Goal: Task Accomplishment & Management: Manage account settings

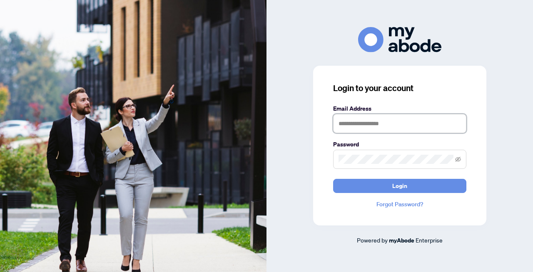
type input "**********"
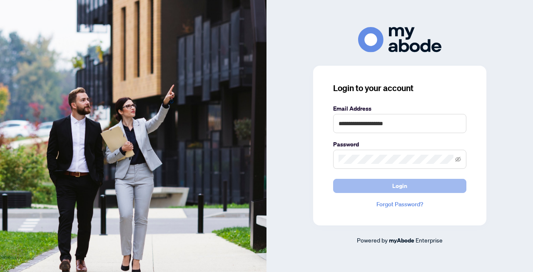
click at [392, 187] on span "Login" at bounding box center [399, 185] width 15 height 13
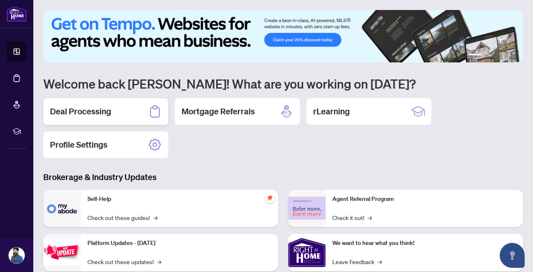
click at [119, 115] on div "Deal Processing" at bounding box center [105, 111] width 125 height 27
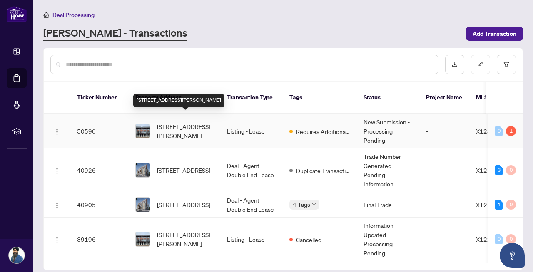
click at [172, 122] on span "[STREET_ADDRESS][PERSON_NAME]" at bounding box center [185, 131] width 57 height 18
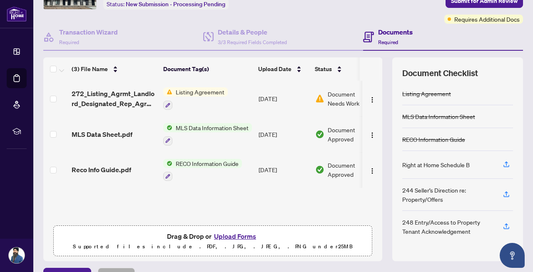
scroll to position [76, 0]
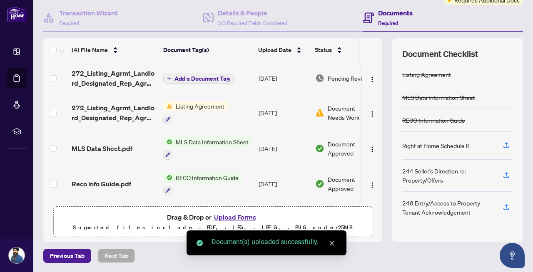
click at [208, 76] on span "Add a Document Tag" at bounding box center [201, 79] width 55 height 6
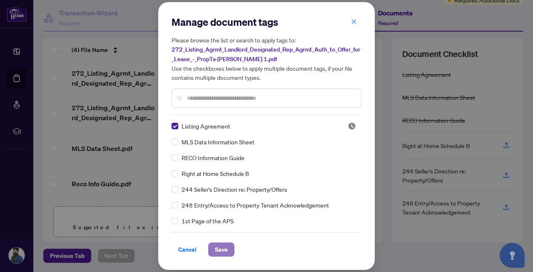
click at [220, 246] on span "Save" at bounding box center [221, 249] width 13 height 13
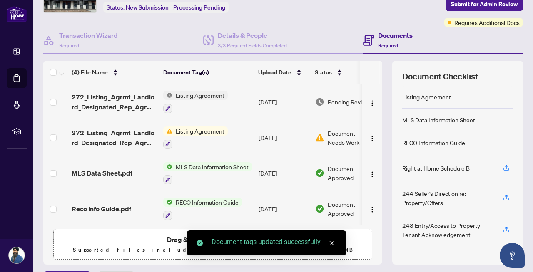
scroll to position [0, 0]
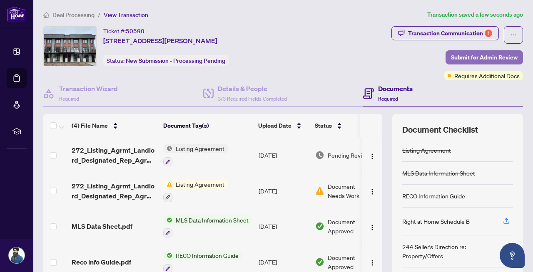
click at [477, 57] on span "Submit for Admin Review" at bounding box center [484, 57] width 67 height 13
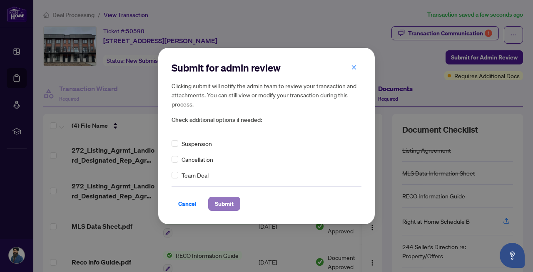
click at [226, 204] on span "Submit" at bounding box center [224, 203] width 19 height 13
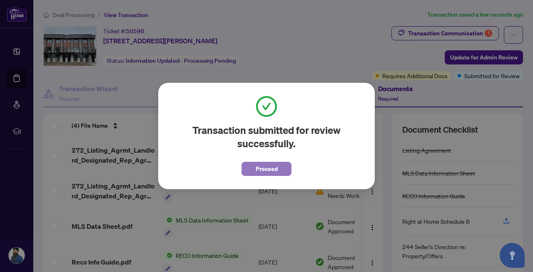
click at [282, 168] on button "Proceed" at bounding box center [266, 169] width 50 height 14
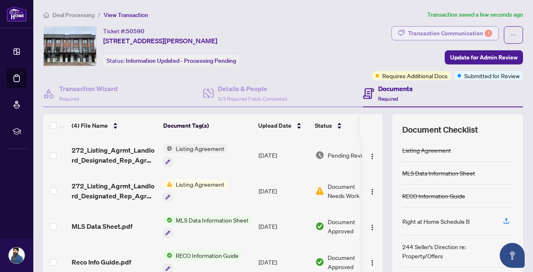
click at [463, 32] on div "Transaction Communication 1" at bounding box center [450, 33] width 84 height 13
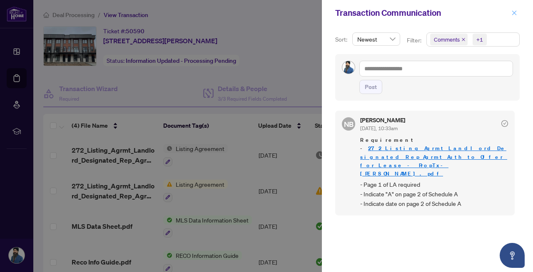
click at [511, 10] on icon "close" at bounding box center [514, 13] width 6 height 6
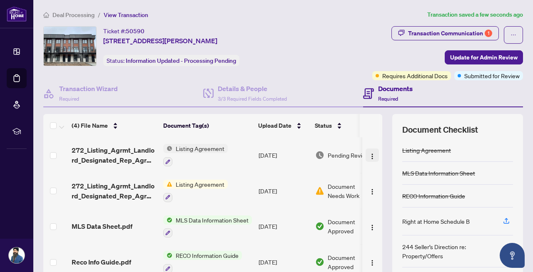
click at [369, 154] on img "button" at bounding box center [372, 156] width 7 height 7
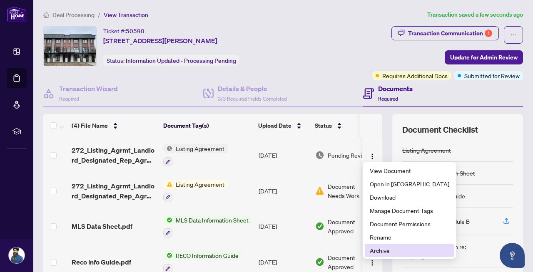
click at [378, 252] on span "Archive" at bounding box center [408, 250] width 79 height 9
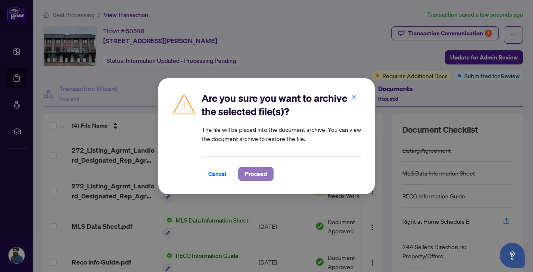
click at [263, 170] on span "Proceed" at bounding box center [256, 173] width 22 height 13
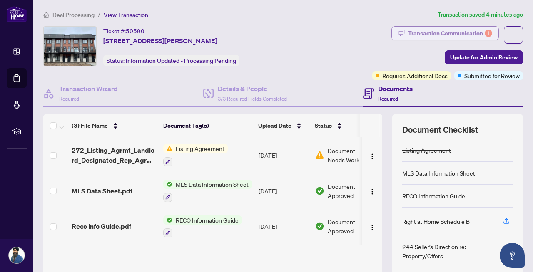
click at [460, 30] on div "Transaction Communication 1" at bounding box center [450, 33] width 84 height 13
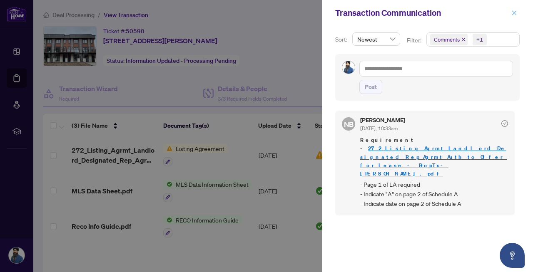
click at [513, 12] on icon "close" at bounding box center [514, 13] width 6 height 6
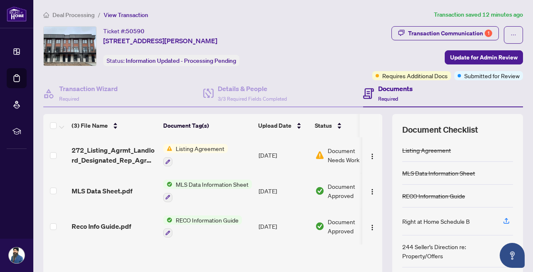
scroll to position [76, 0]
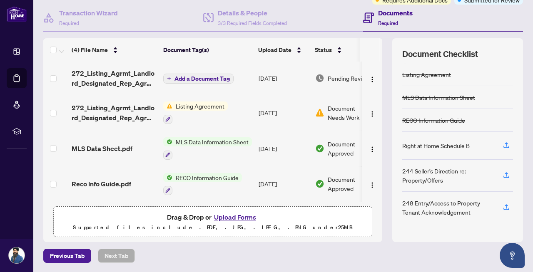
click at [210, 78] on span "Add a Document Tag" at bounding box center [201, 79] width 55 height 6
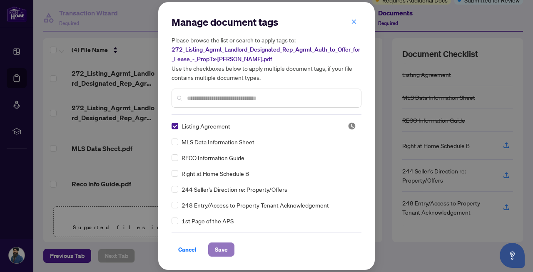
click at [220, 250] on span "Save" at bounding box center [221, 249] width 13 height 13
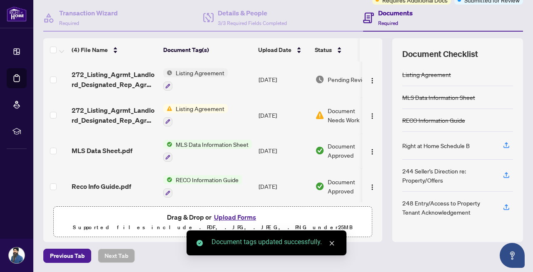
scroll to position [0, 0]
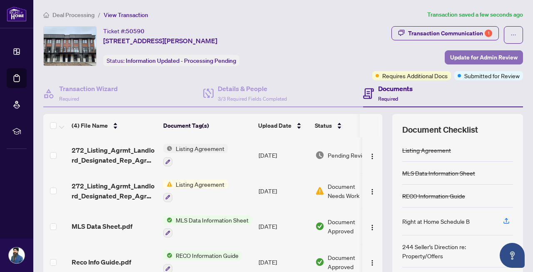
click at [481, 57] on span "Update for Admin Review" at bounding box center [483, 57] width 67 height 13
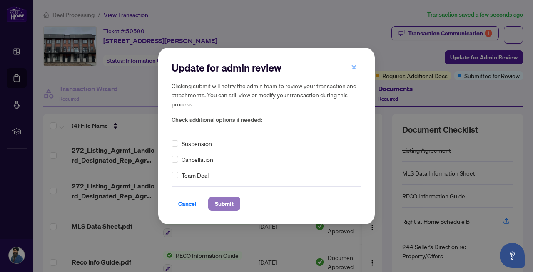
click at [226, 203] on span "Submit" at bounding box center [224, 203] width 19 height 13
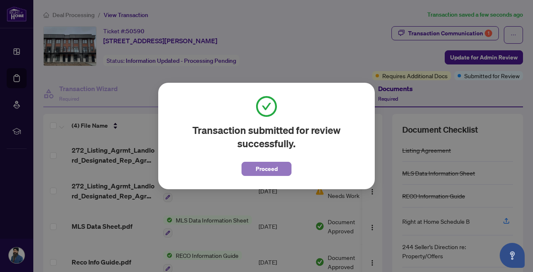
click at [271, 169] on span "Proceed" at bounding box center [266, 168] width 22 height 13
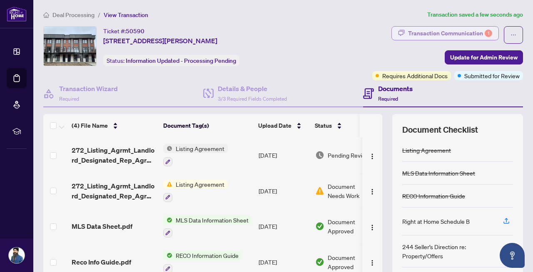
click at [446, 32] on div "Transaction Communication 1" at bounding box center [450, 33] width 84 height 13
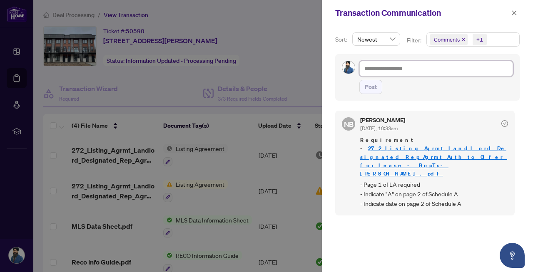
click at [384, 70] on textarea at bounding box center [436, 69] width 154 height 16
